Goal: Task Accomplishment & Management: Manage account settings

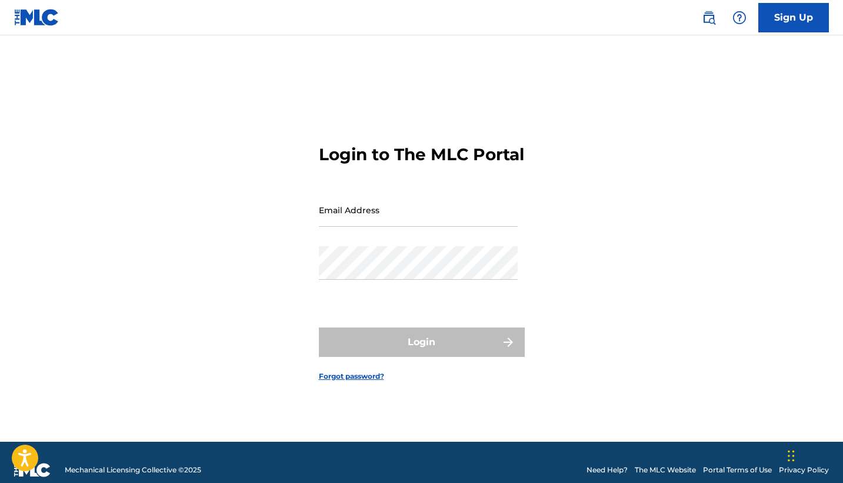
click at [41, 15] on img at bounding box center [36, 17] width 45 height 17
click at [347, 381] on link "Forgot password?" at bounding box center [351, 376] width 65 height 11
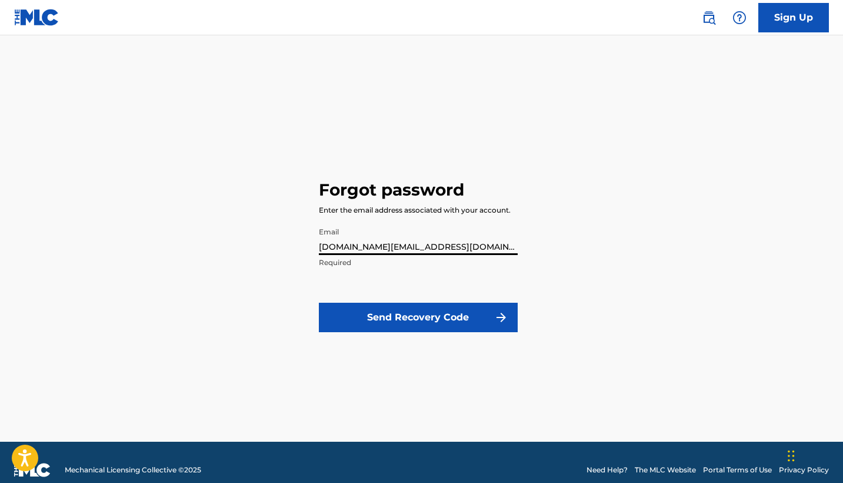
type input "[DOMAIN_NAME][EMAIL_ADDRESS][DOMAIN_NAME]"
click at [418, 323] on button "Send Recovery Code" at bounding box center [418, 317] width 199 height 29
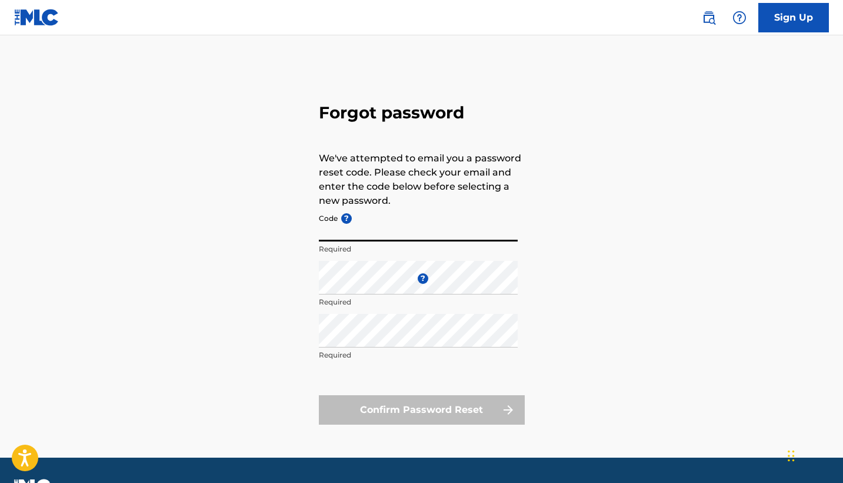
click at [345, 234] on input "Code ?" at bounding box center [418, 225] width 199 height 34
paste input "FP_67d0a4449cedd01a963d6422d4c9"
type input "FP_67d0a4449cedd01a963d6422d4c9"
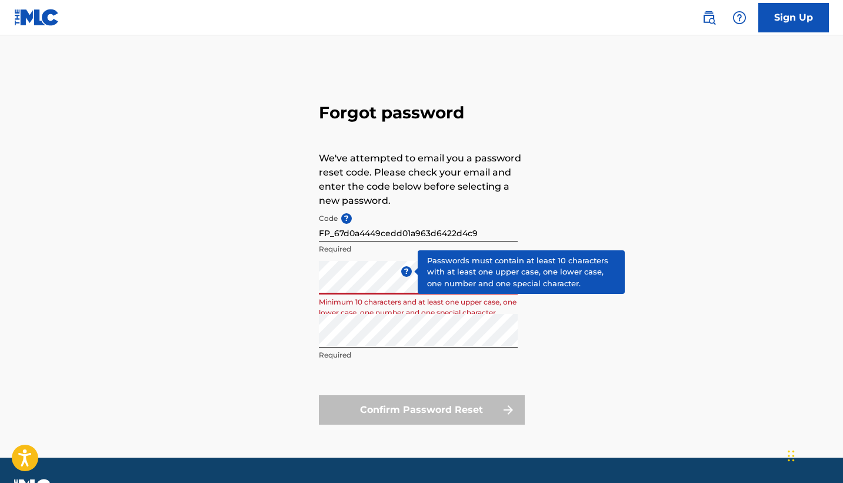
click at [411, 271] on span "?" at bounding box center [406, 271] width 11 height 11
click at [409, 269] on span "?" at bounding box center [406, 271] width 11 height 11
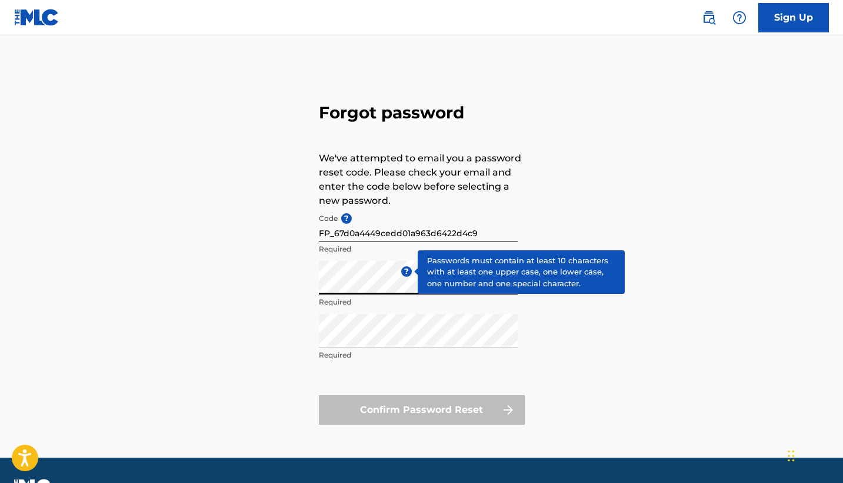
click at [406, 268] on div "Enter a new password ? Required" at bounding box center [418, 287] width 199 height 53
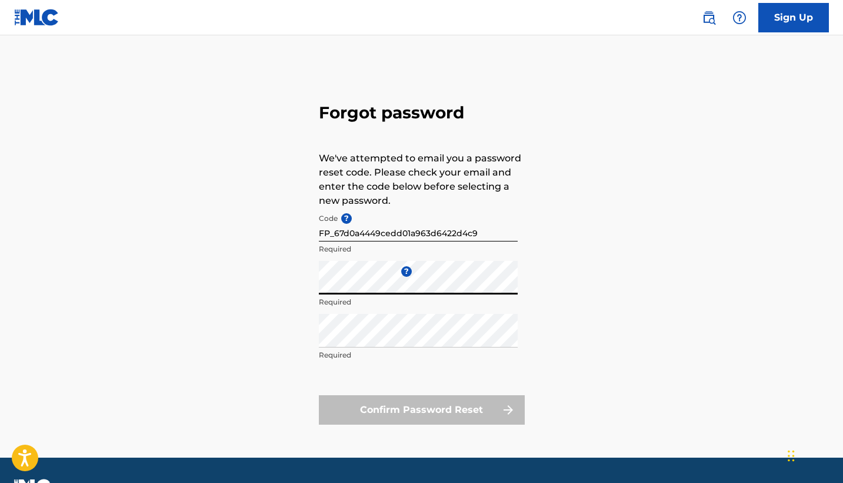
drag, startPoint x: 406, startPoint y: 268, endPoint x: 310, endPoint y: 284, distance: 96.6
click at [310, 284] on div "Forgot password We've attempted to email you a password reset code. Please chec…" at bounding box center [422, 261] width 824 height 393
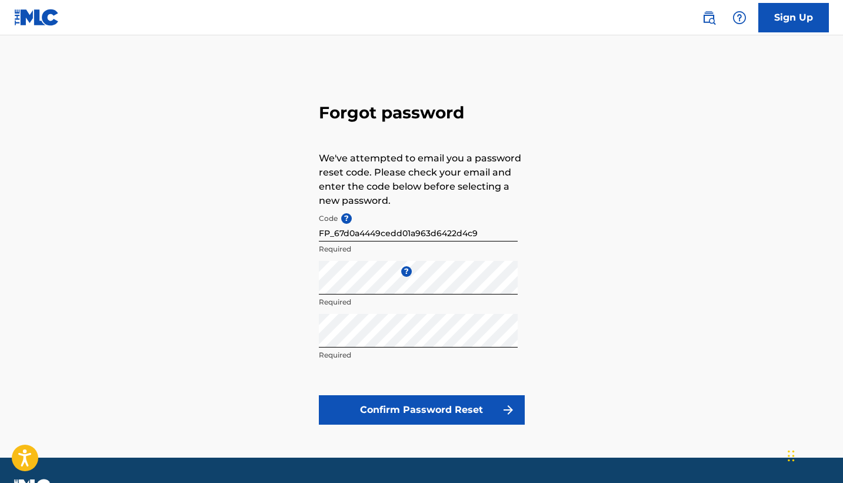
click at [390, 403] on button "Confirm Password Reset" at bounding box center [422, 409] width 206 height 29
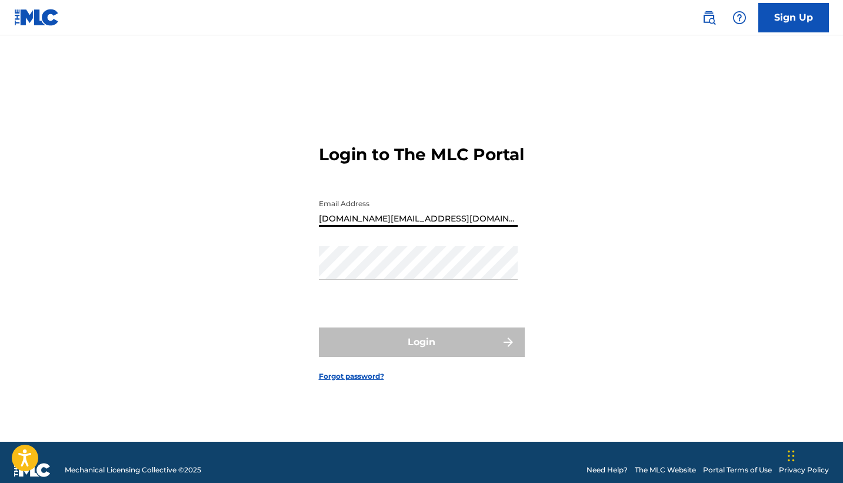
type input "[DOMAIN_NAME][EMAIL_ADDRESS][DOMAIN_NAME]"
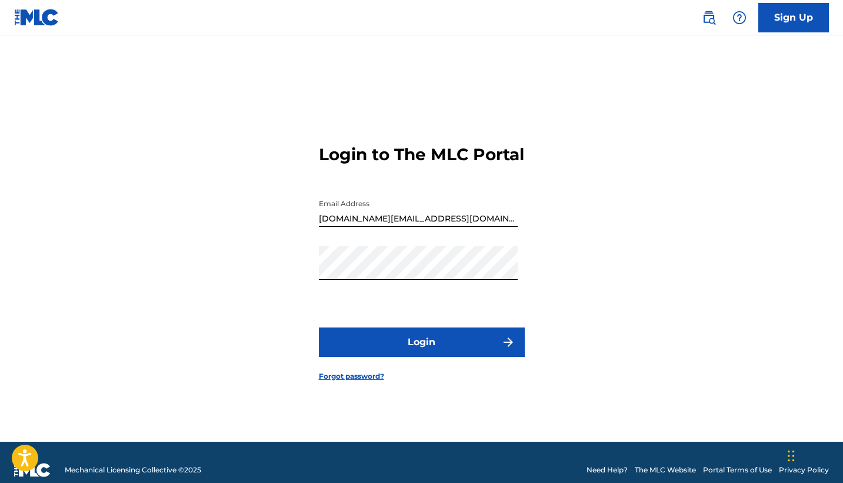
click at [421, 343] on button "Login" at bounding box center [422, 341] width 206 height 29
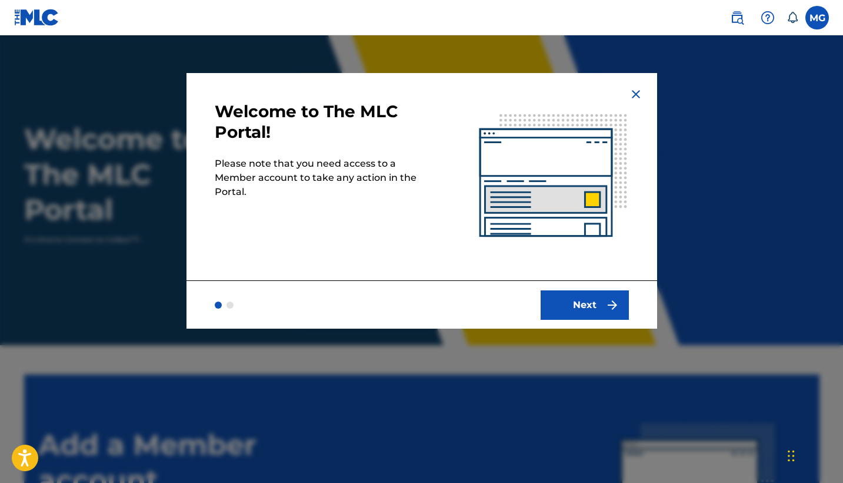
click at [596, 299] on button "Next" at bounding box center [585, 304] width 88 height 29
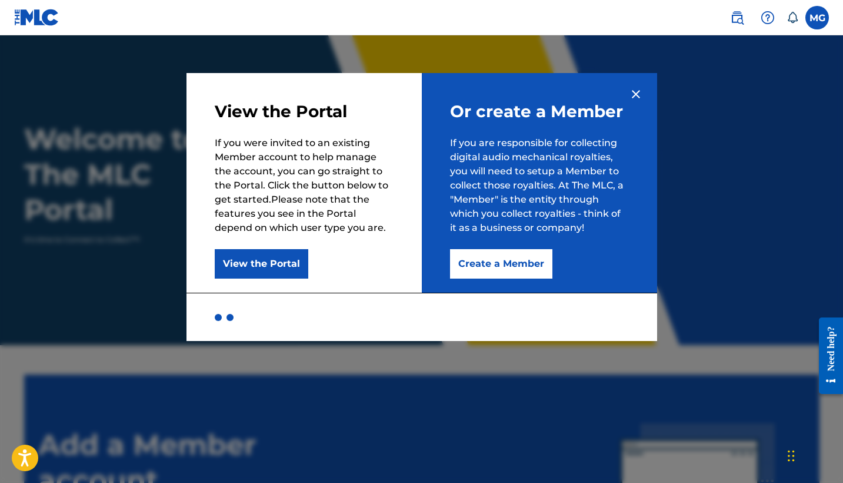
click at [260, 272] on button "View the Portal" at bounding box center [262, 263] width 94 height 29
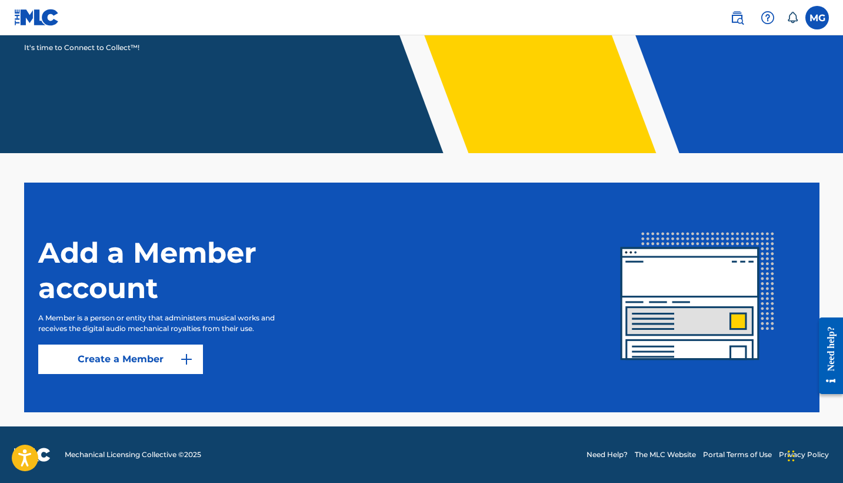
scroll to position [192, 0]
click at [191, 354] on img "submit" at bounding box center [187, 359] width 14 height 14
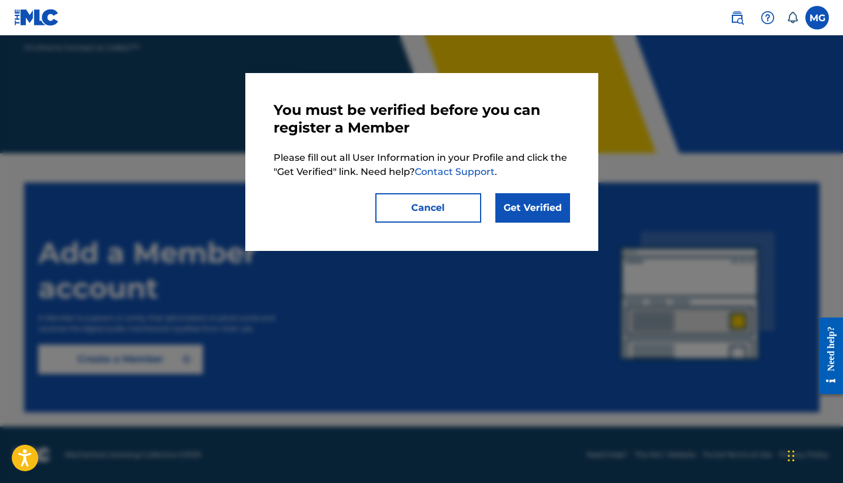
click at [547, 214] on link "Get Verified" at bounding box center [533, 207] width 75 height 29
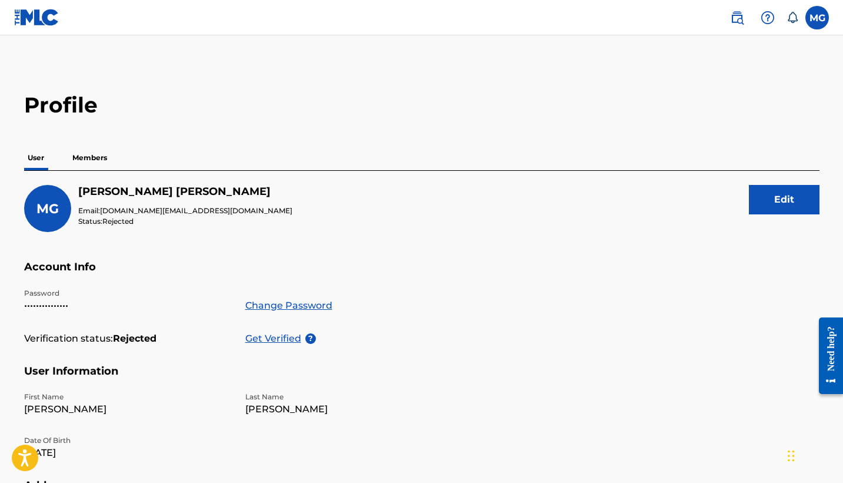
click at [102, 155] on p "Members" at bounding box center [90, 157] width 42 height 25
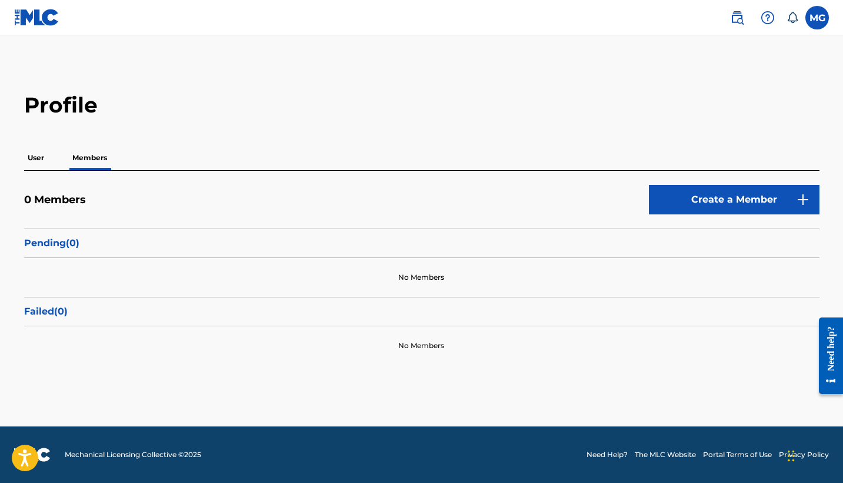
click at [41, 157] on p "User" at bounding box center [36, 157] width 24 height 25
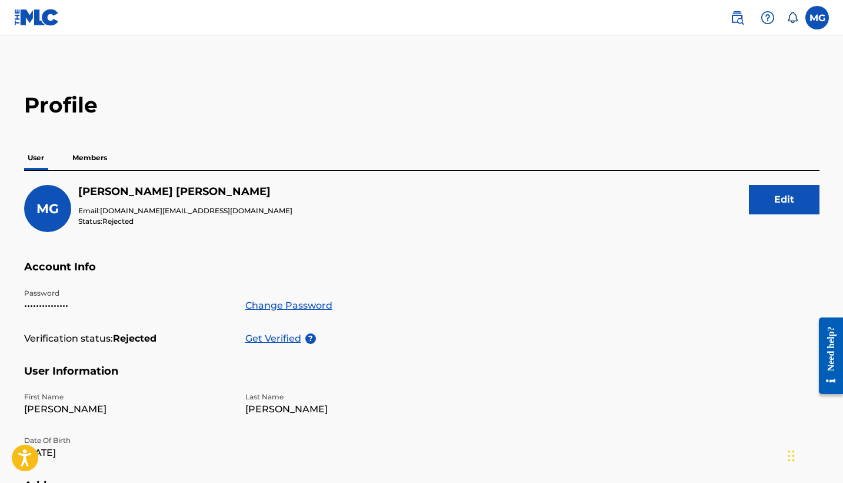
click at [41, 157] on p "User" at bounding box center [36, 157] width 24 height 25
click at [126, 222] on span "Rejected" at bounding box center [117, 221] width 31 height 9
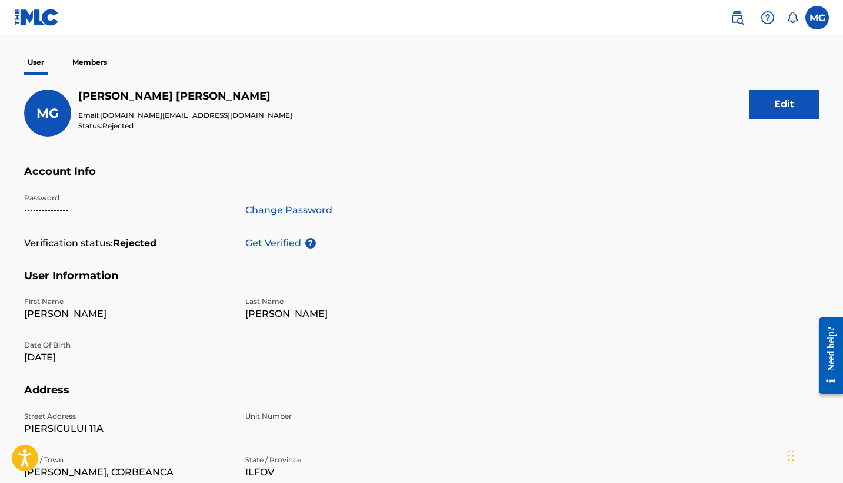
scroll to position [214, 0]
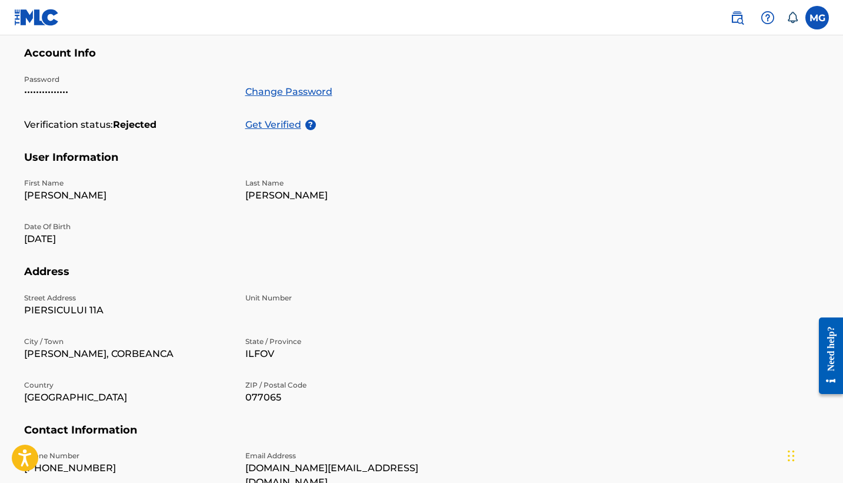
click at [270, 127] on p "Get Verified" at bounding box center [275, 125] width 60 height 14
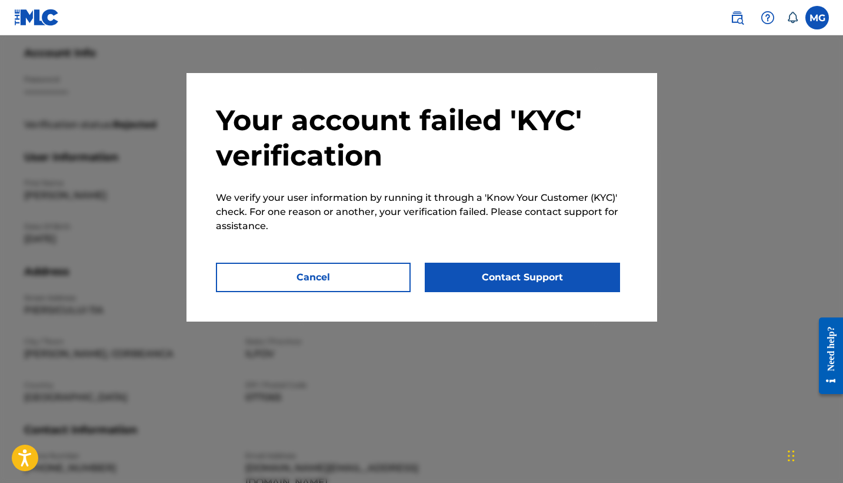
click at [485, 274] on button "Contact Support" at bounding box center [522, 277] width 195 height 29
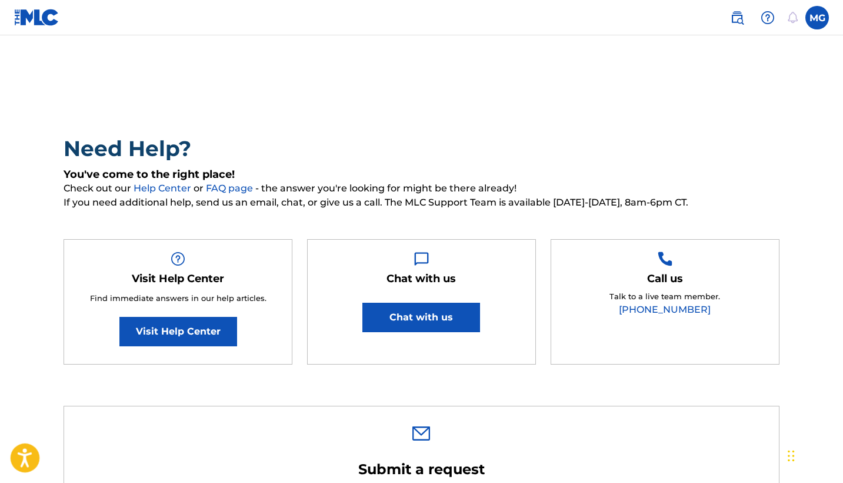
click at [19, 456] on icon "Open accessiBe: accessibility options, statement and help" at bounding box center [25, 457] width 14 height 19
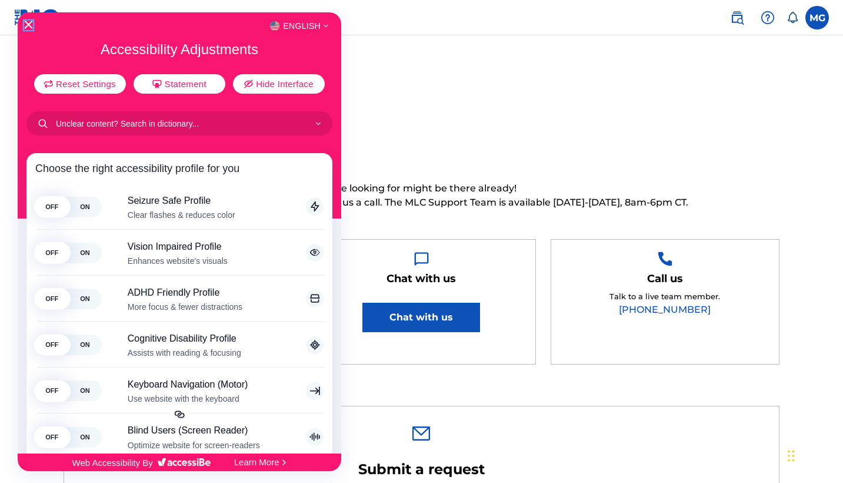
click at [28, 26] on icon "Close Accessibility Interface" at bounding box center [29, 25] width 8 height 8
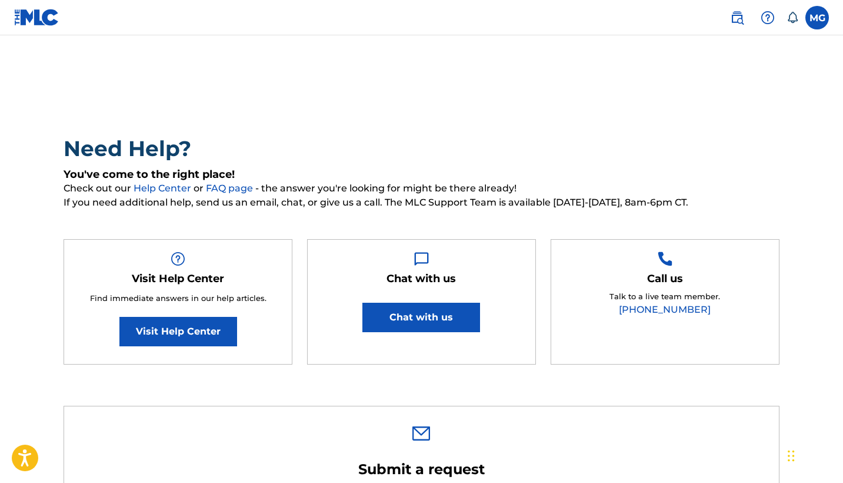
click at [820, 18] on label at bounding box center [818, 18] width 24 height 24
click at [818, 18] on input "MG MIRUNA BRINDUSA GAVRIS smashsociety.office@gmail.com Notification Preference…" at bounding box center [818, 18] width 0 height 0
click at [706, 148] on link "Profile" at bounding box center [702, 146] width 24 height 11
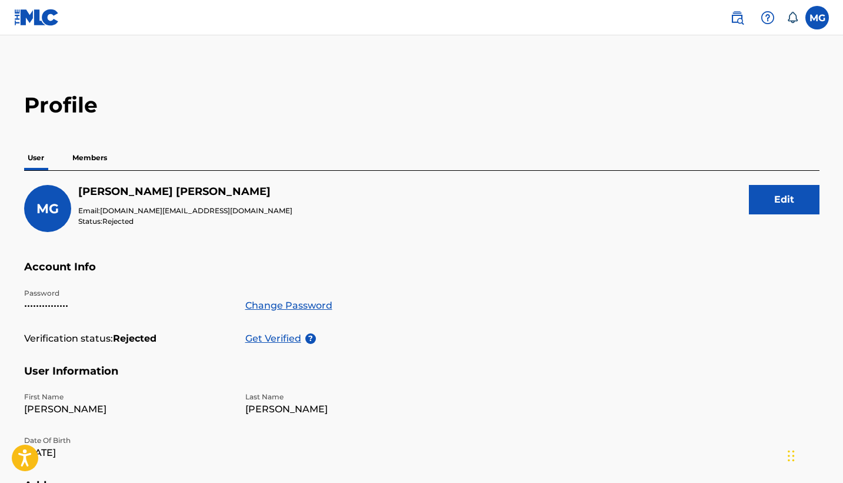
click at [87, 157] on p "Members" at bounding box center [90, 157] width 42 height 25
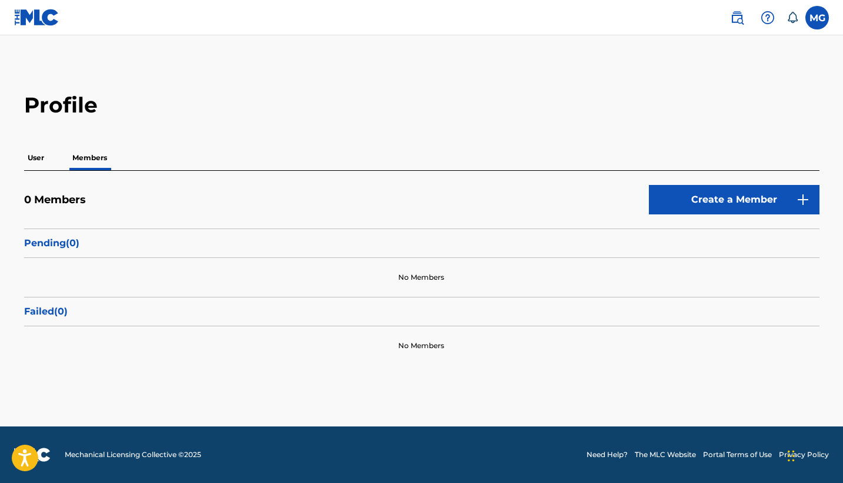
click at [39, 158] on p "User" at bounding box center [36, 157] width 24 height 25
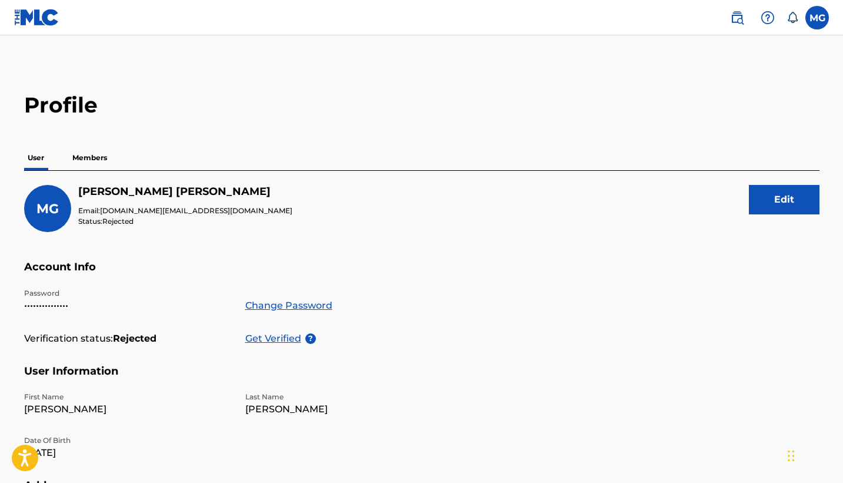
click at [298, 335] on p "Get Verified" at bounding box center [275, 338] width 60 height 14
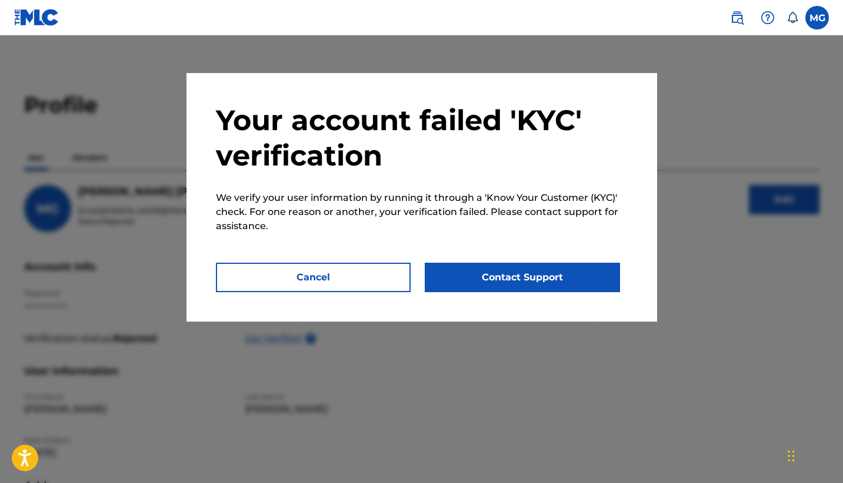
click at [515, 283] on button "Contact Support" at bounding box center [522, 277] width 195 height 29
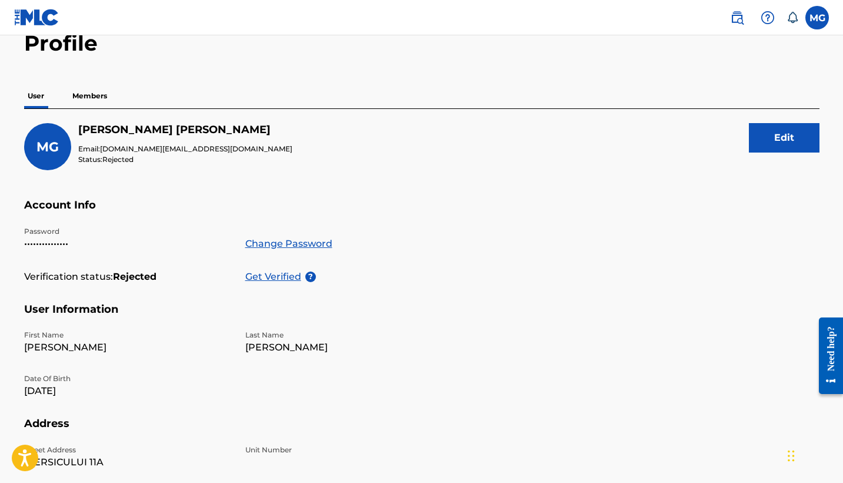
scroll to position [61, 0]
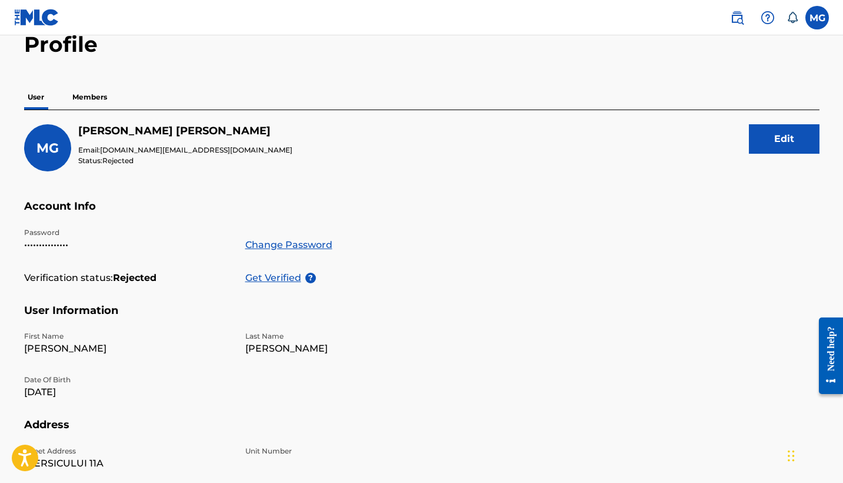
click at [839, 351] on div "Need help?" at bounding box center [831, 347] width 16 height 45
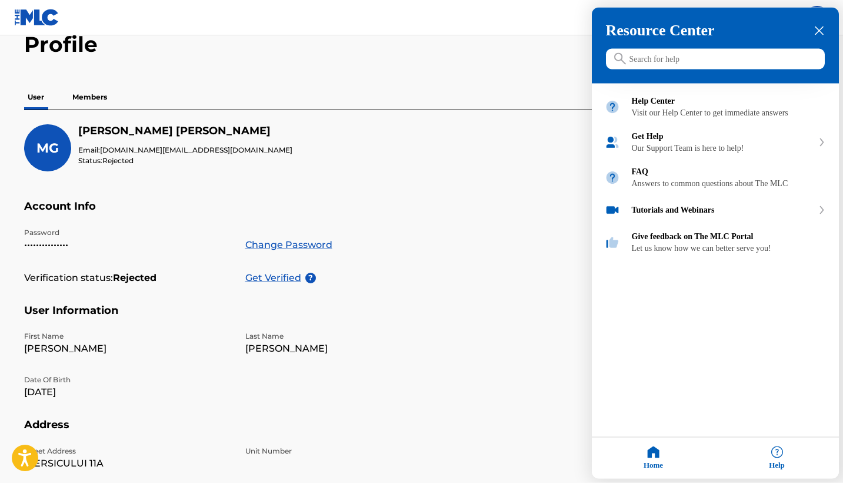
click at [825, 32] on div "Resource Center" at bounding box center [715, 46] width 247 height 76
click at [821, 30] on icon "close resource center" at bounding box center [819, 30] width 9 height 9
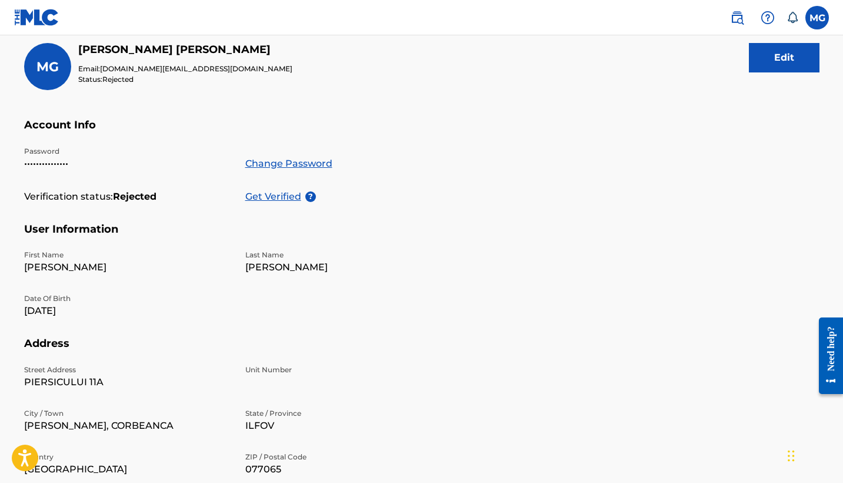
scroll to position [143, 0]
